Goal: Complete application form

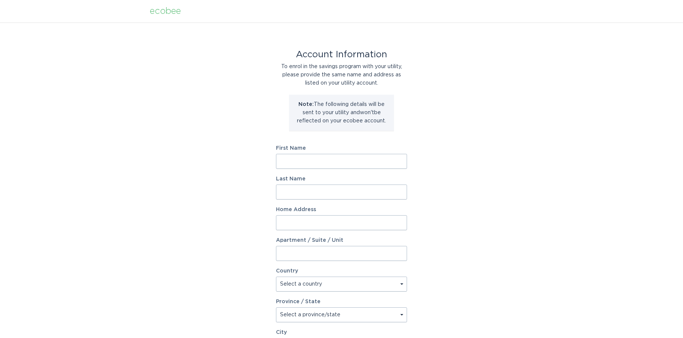
click at [318, 165] on input "First Name" at bounding box center [341, 161] width 131 height 15
type input "[PERSON_NAME]"
type input "[STREET_ADDRESS]"
select select "US"
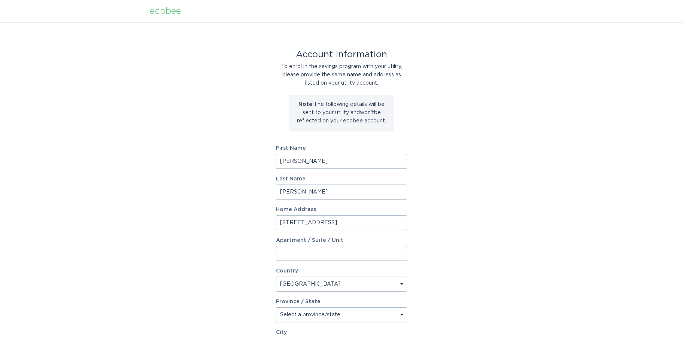
type input "[PERSON_NAME]"
type input "29941"
select select "SC"
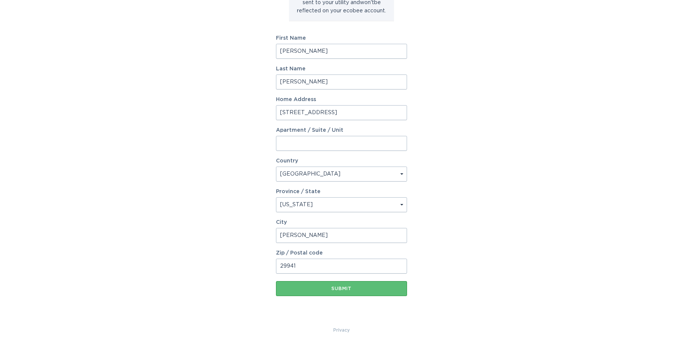
scroll to position [112, 0]
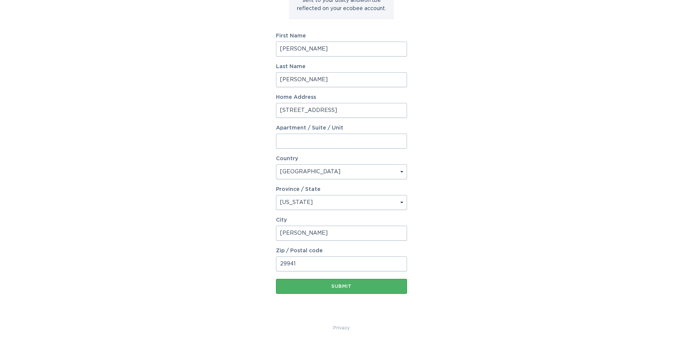
click at [344, 285] on div "Submit" at bounding box center [342, 286] width 124 height 4
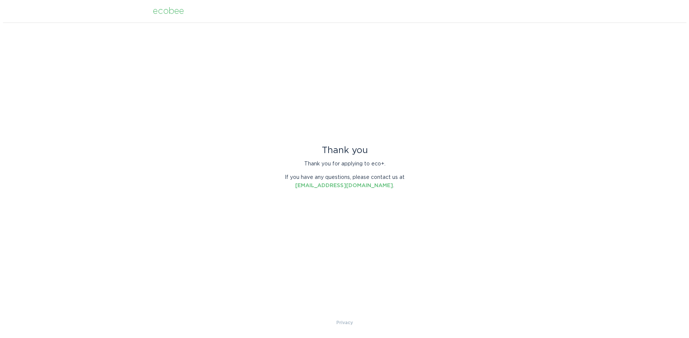
scroll to position [0, 0]
